Goal: Task Accomplishment & Management: Complete application form

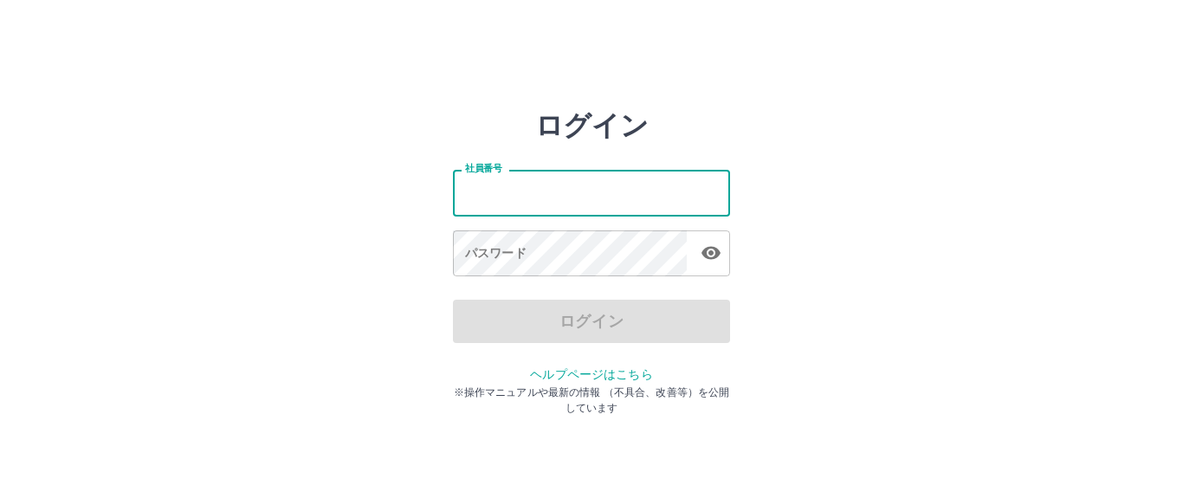
type input "*******"
click at [706, 255] on icon "button" at bounding box center [710, 253] width 19 height 13
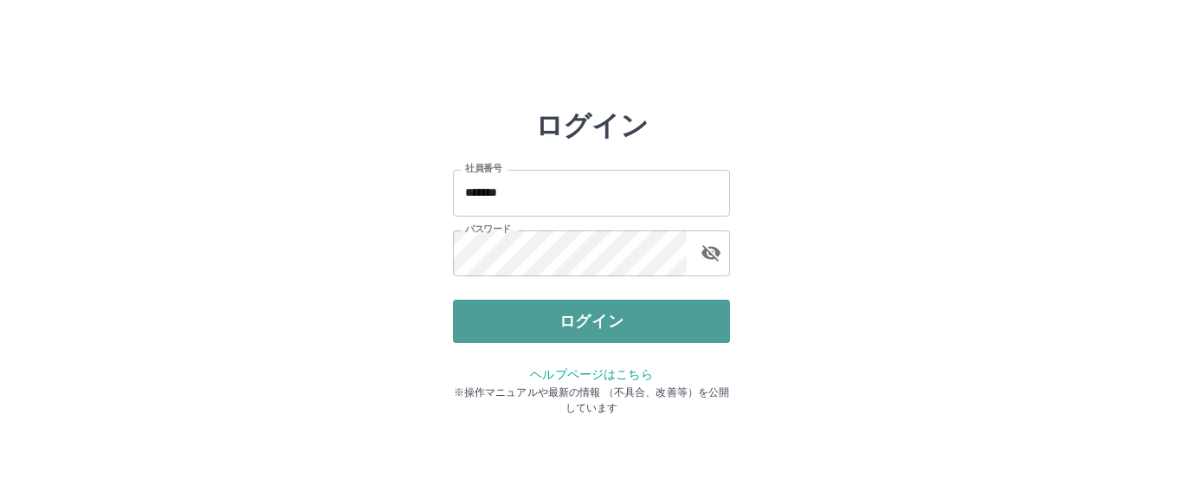
click at [579, 310] on button "ログイン" at bounding box center [591, 321] width 277 height 43
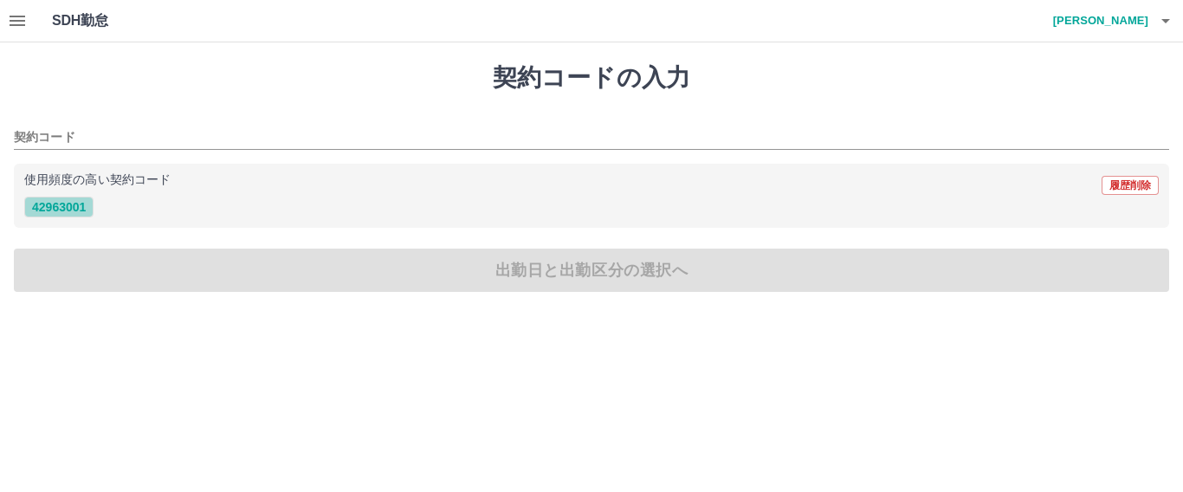
click at [83, 211] on button "42963001" at bounding box center [58, 207] width 69 height 21
type input "********"
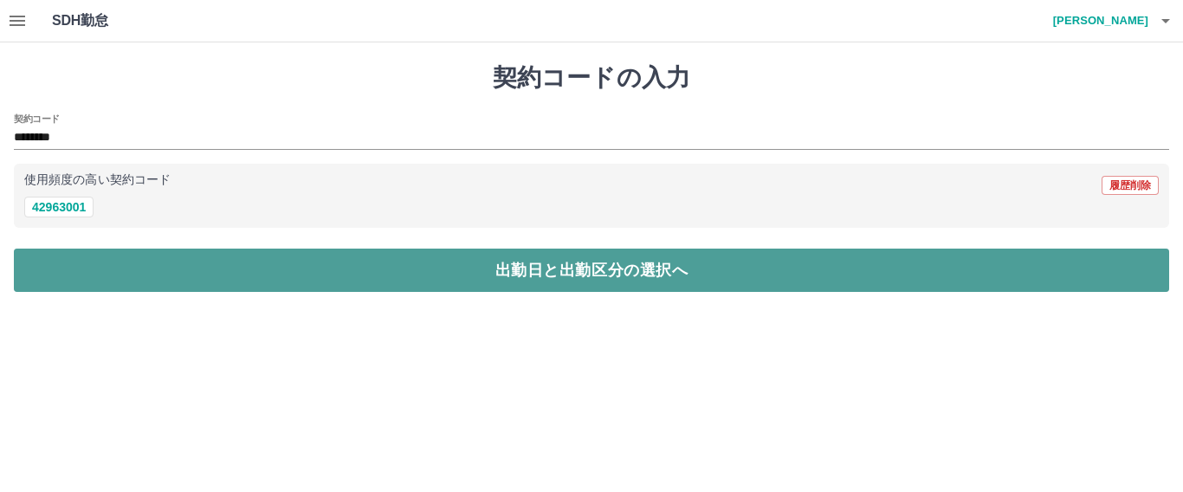
click at [274, 270] on button "出勤日と出勤区分の選択へ" at bounding box center [591, 269] width 1155 height 43
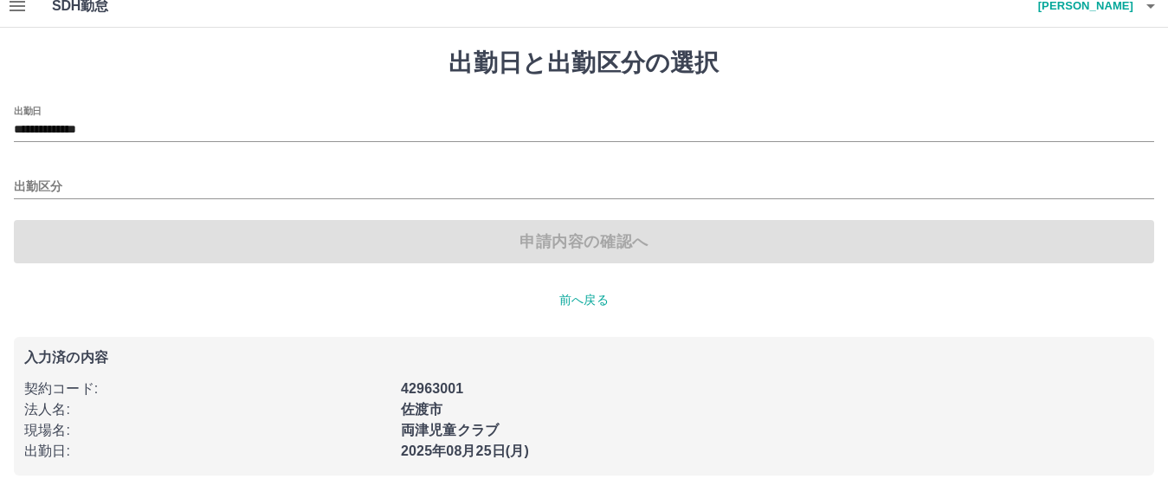
scroll to position [19, 0]
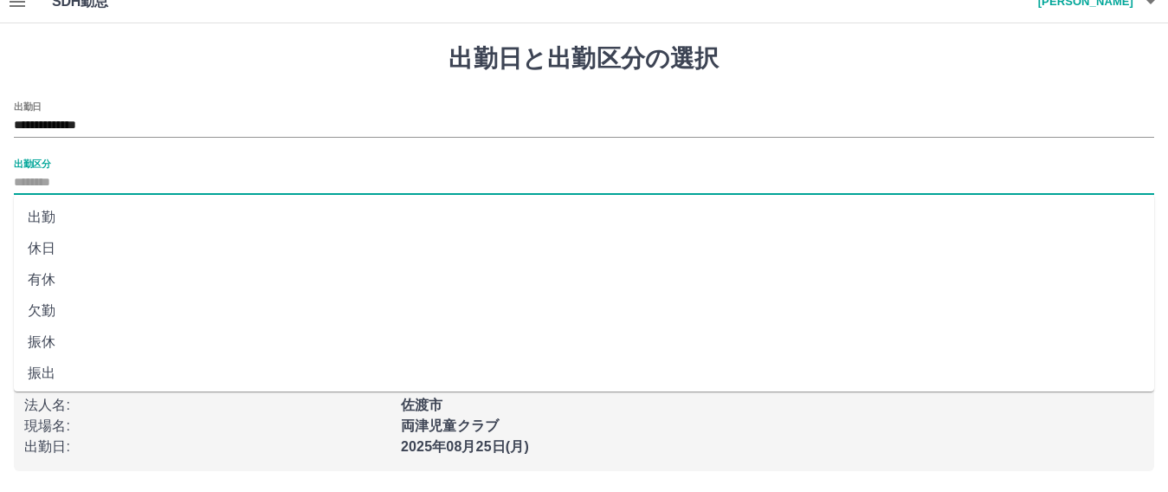
click at [90, 180] on input "出勤区分" at bounding box center [584, 183] width 1140 height 22
click at [45, 210] on li "出勤" at bounding box center [584, 217] width 1140 height 31
type input "**"
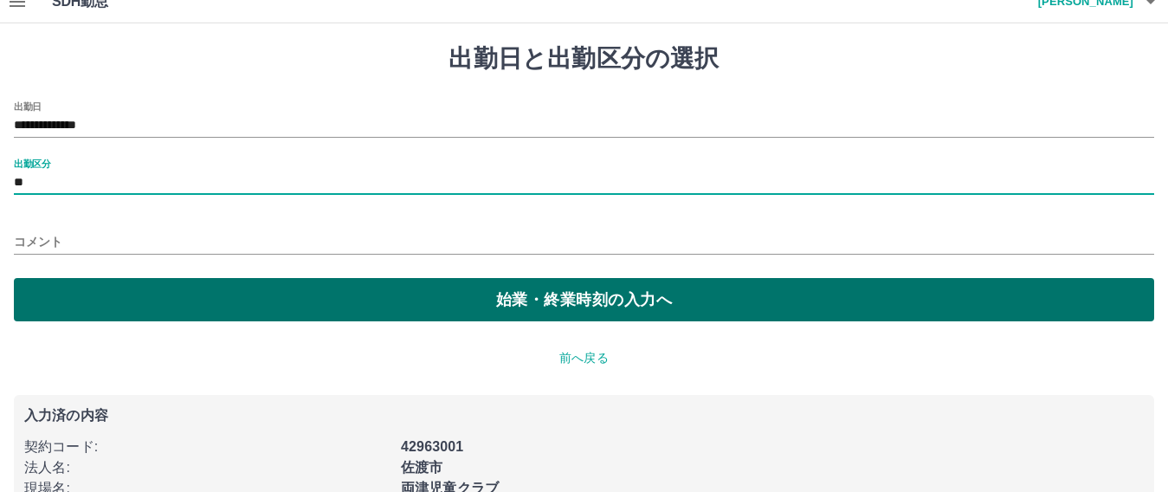
click at [520, 298] on button "始業・終業時刻の入力へ" at bounding box center [584, 299] width 1140 height 43
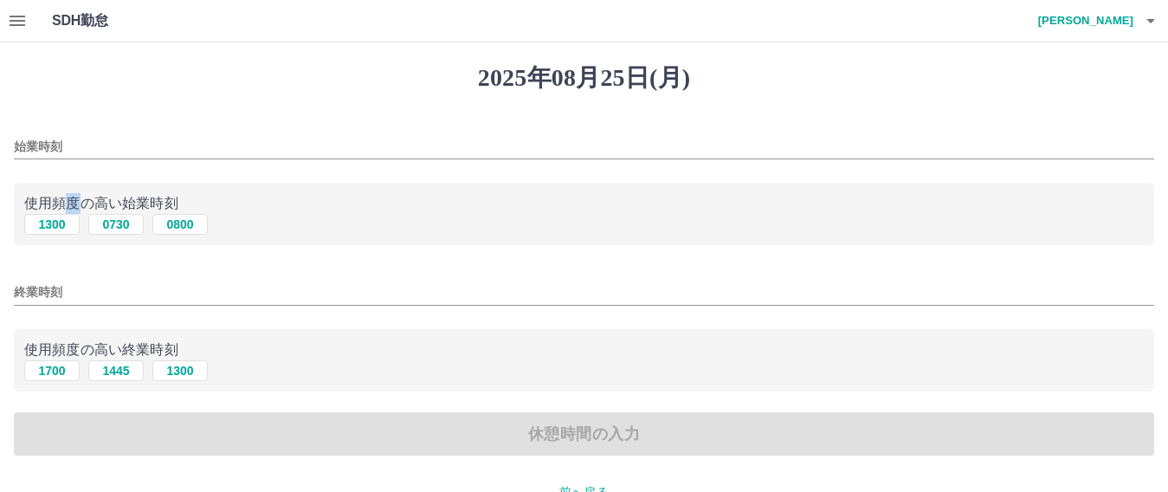
drag, startPoint x: 73, startPoint y: 172, endPoint x: 80, endPoint y: 178, distance: 9.2
click at [79, 177] on div "始業時刻 使用頻度の高い始業時刻 [DATE] 0730 0800 終業時刻 使用頻度の高い終業時刻 [DATE] [DATE] [DATE] 休憩時間の入力" at bounding box center [584, 288] width 1140 height 336
drag, startPoint x: 132, startPoint y: 165, endPoint x: 155, endPoint y: 185, distance: 30.6
click at [138, 179] on div "始業時刻 使用頻度の高い始業時刻 [DATE] 0730 0800 終業時刻 使用頻度の高い終業時刻 [DATE] [DATE] [DATE] 休憩時間の入力" at bounding box center [584, 288] width 1140 height 336
drag, startPoint x: 234, startPoint y: 112, endPoint x: 229, endPoint y: 158, distance: 47.0
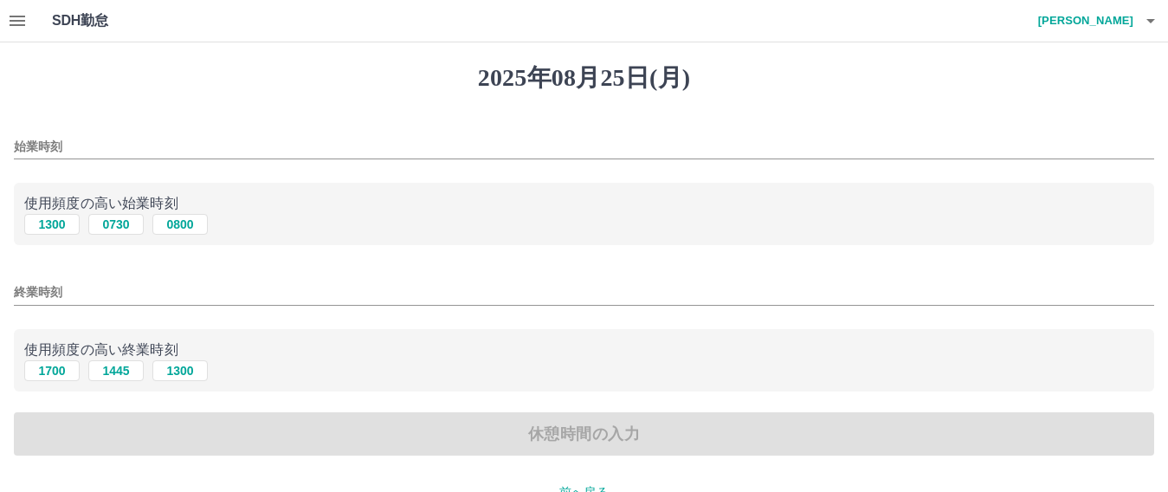
click at [234, 114] on div "[DATE] 始業時刻 使用頻度の高い始業時刻 [DATE] 0730 0800 終業時刻 使用頻度の高い終業時刻 [DATE] [DATE] [DATE] …" at bounding box center [584, 375] width 1168 height 667
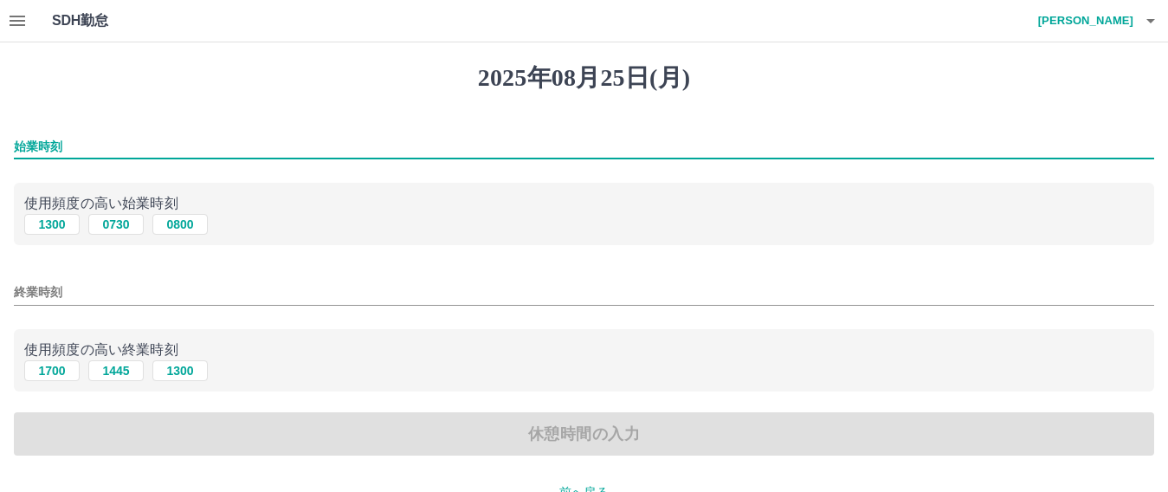
click at [99, 143] on input "始業時刻" at bounding box center [584, 146] width 1140 height 25
type input "****"
click at [69, 290] on input "終業時刻" at bounding box center [584, 292] width 1140 height 25
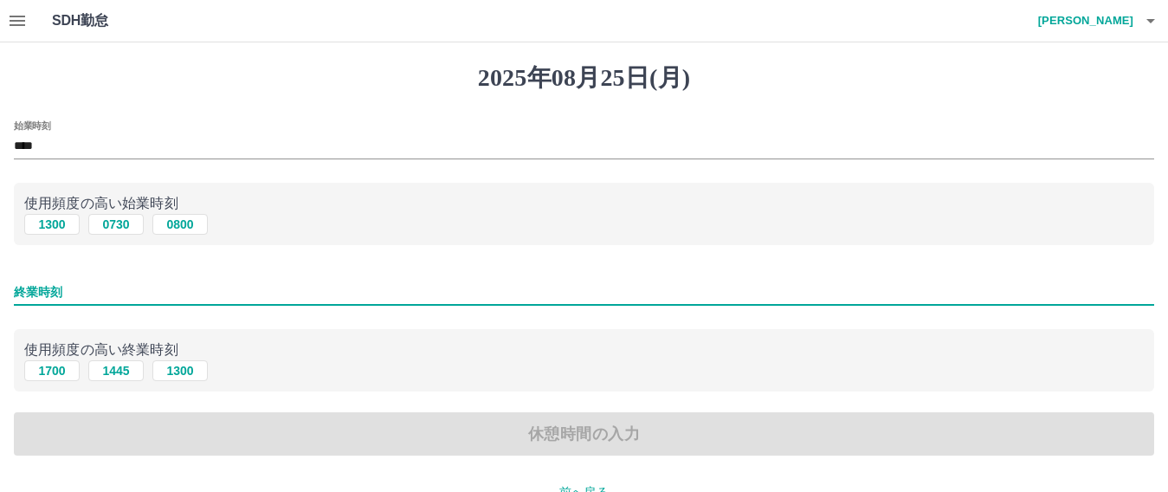
click at [74, 298] on input "終業時刻" at bounding box center [584, 292] width 1140 height 25
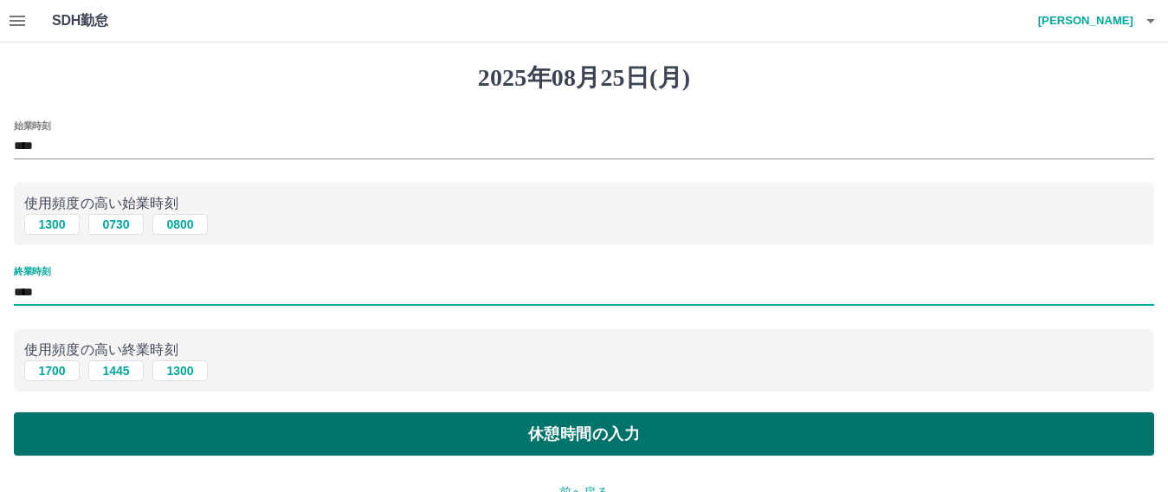
type input "****"
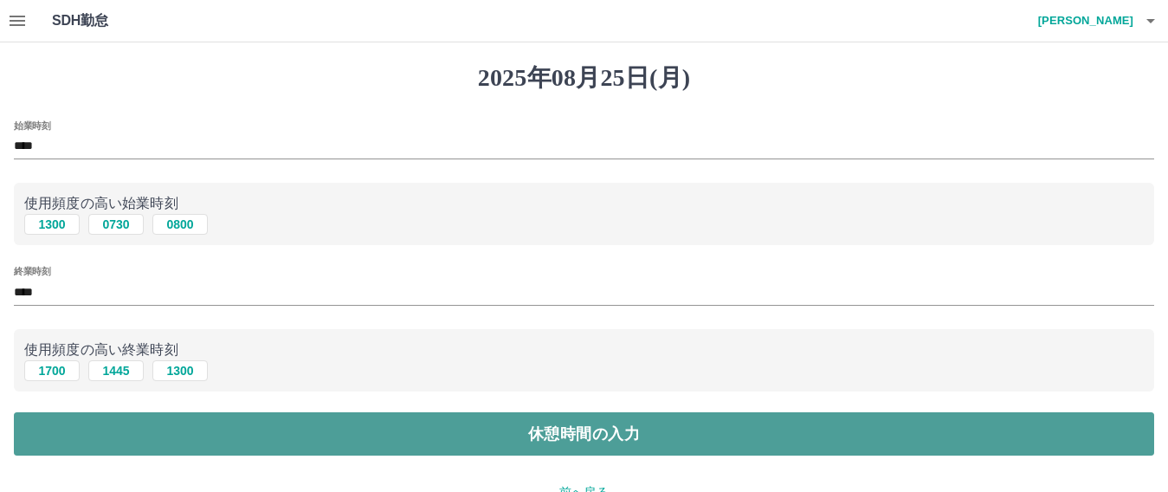
click at [185, 420] on button "休憩時間の入力" at bounding box center [584, 433] width 1140 height 43
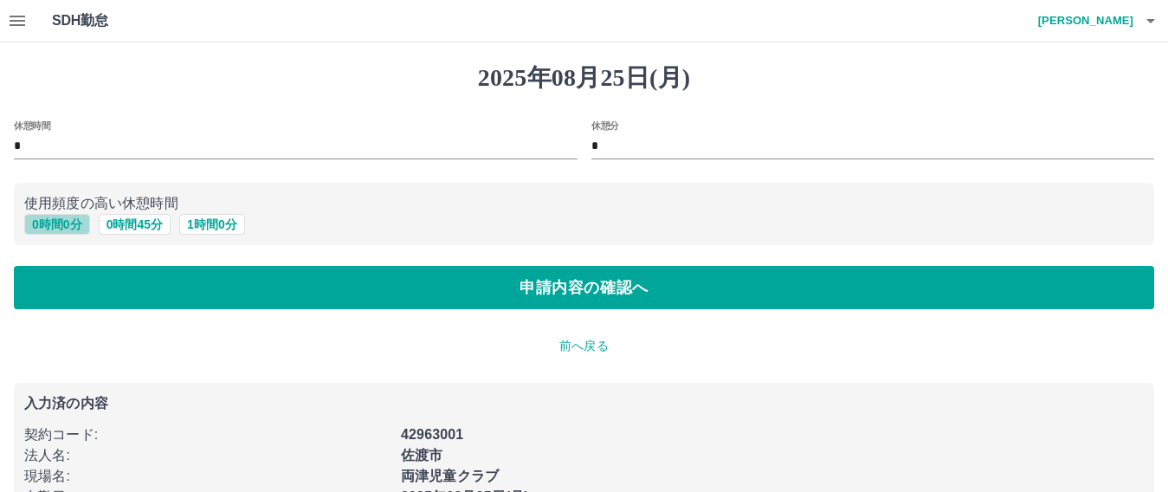
click at [44, 227] on button "0 時間 0 分" at bounding box center [57, 224] width 66 height 21
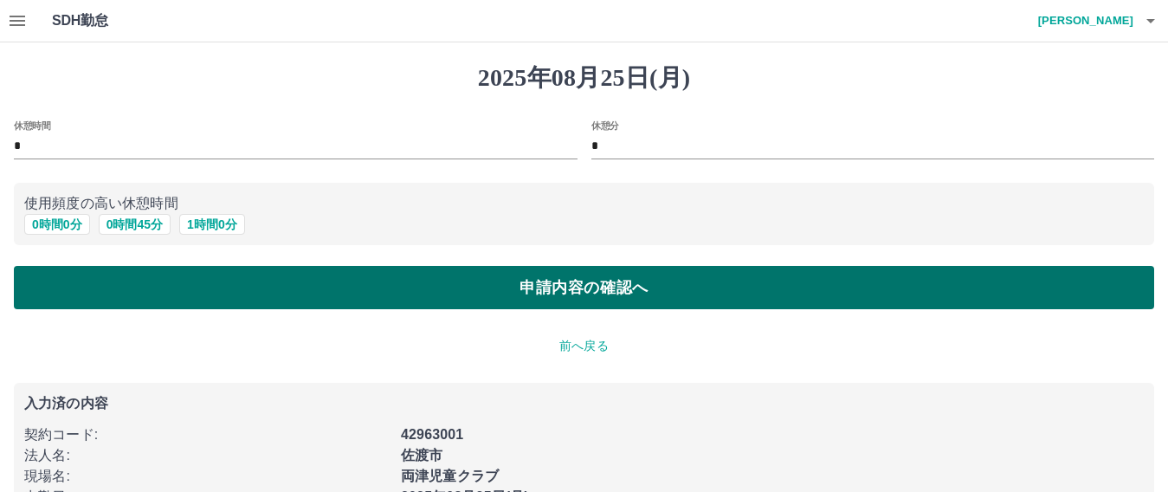
click at [345, 294] on button "申請内容の確認へ" at bounding box center [584, 287] width 1140 height 43
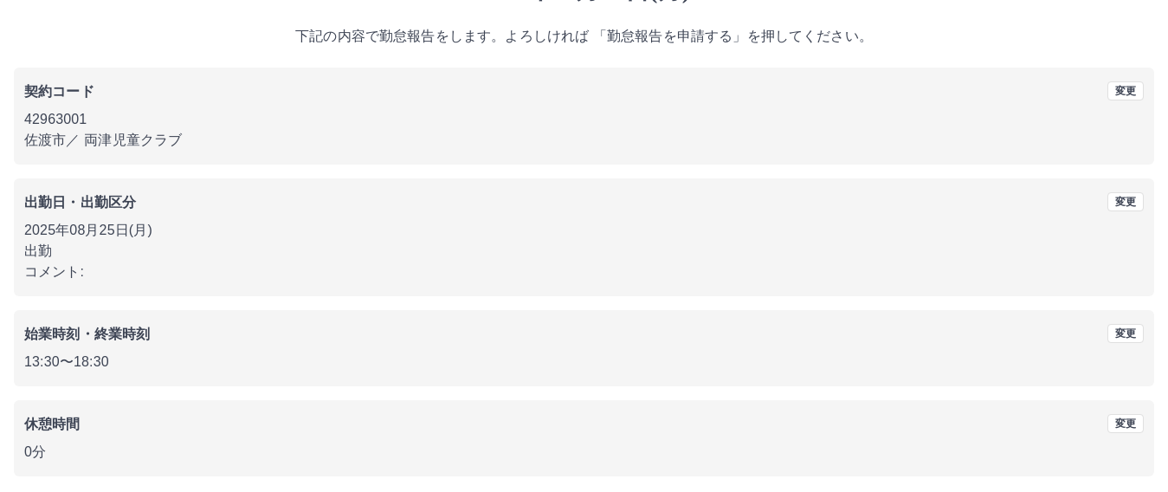
scroll to position [157, 0]
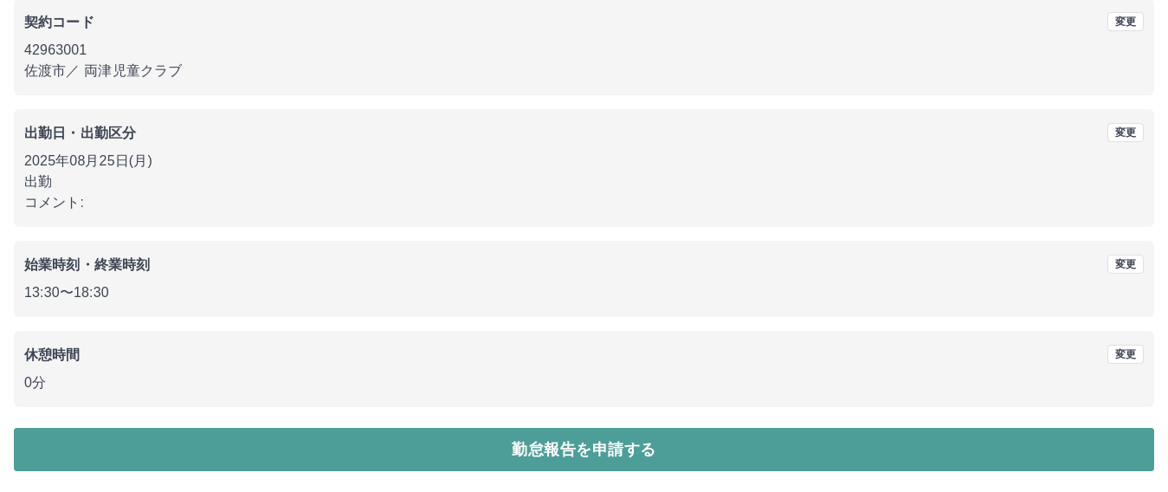
click at [320, 436] on button "勤怠報告を申請する" at bounding box center [584, 449] width 1140 height 43
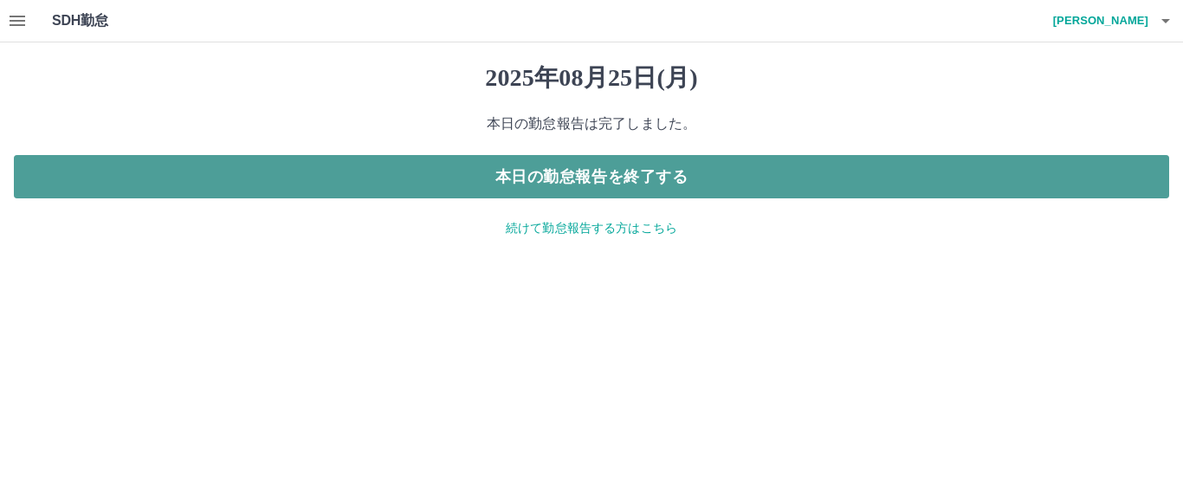
click at [496, 184] on button "本日の勤怠報告を終了する" at bounding box center [591, 176] width 1155 height 43
